Goal: Task Accomplishment & Management: Complete application form

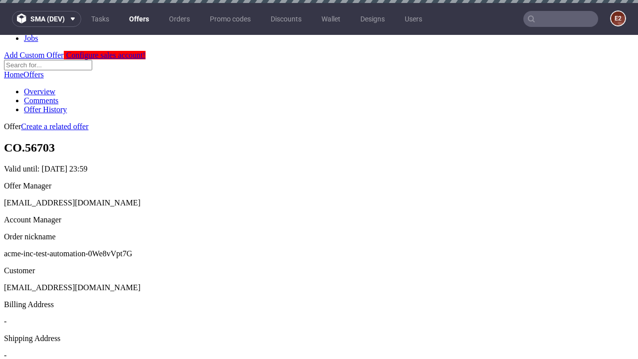
scroll to position [3, 0]
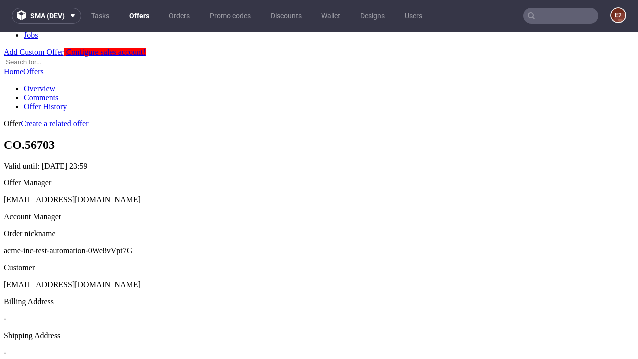
scroll to position [340, 0]
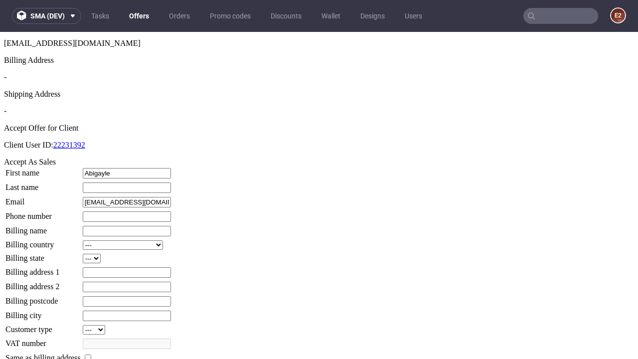
type input "Abigayle"
type input "[PERSON_NAME]"
type input "1509813888"
type input "Charlotte.[PERSON_NAME]"
select select "13"
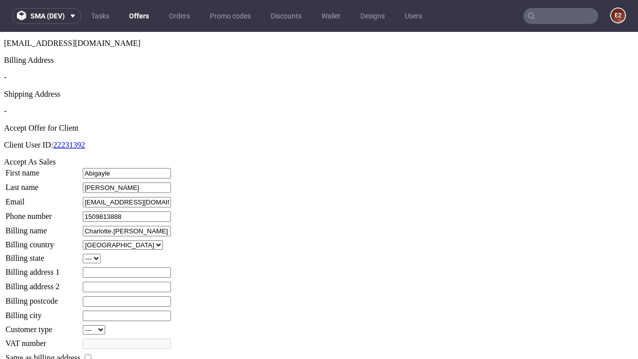
type input "Charlotte.[PERSON_NAME]"
type input "94 The Dell"
type input "OE4 6CB"
select select "132"
type input "OE4 6CB"
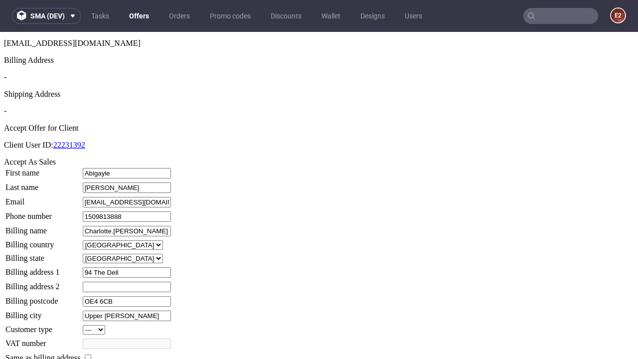
type input "Upper [PERSON_NAME]"
click at [91, 354] on input "checkbox" at bounding box center [88, 357] width 6 height 6
checkbox input "true"
type input "Charlotte.[PERSON_NAME]"
select select "13"
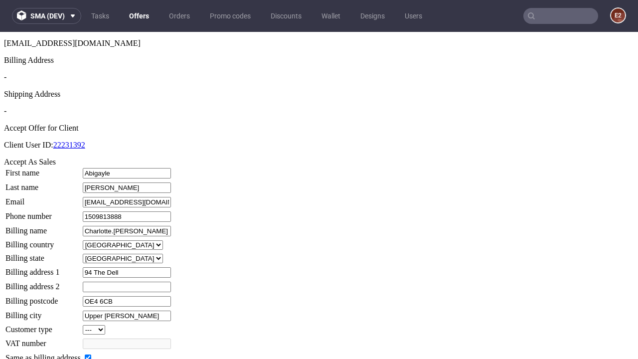
type input "94 The Dell"
type input "OE4 6CB"
type input "Upper [PERSON_NAME]"
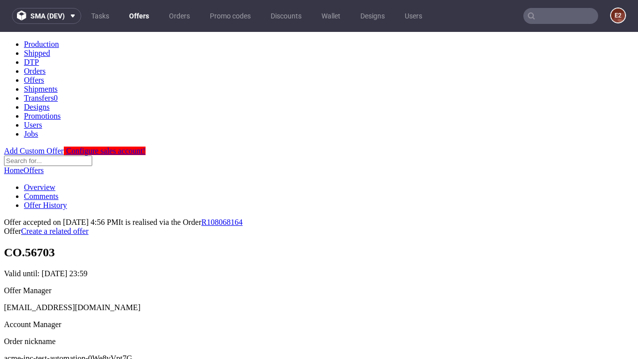
scroll to position [0, 0]
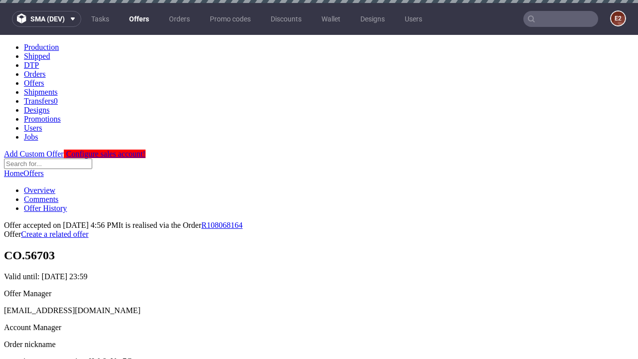
type input "[DATE]"
select select "12214305"
type input "In progress..."
